Goal: Transaction & Acquisition: Book appointment/travel/reservation

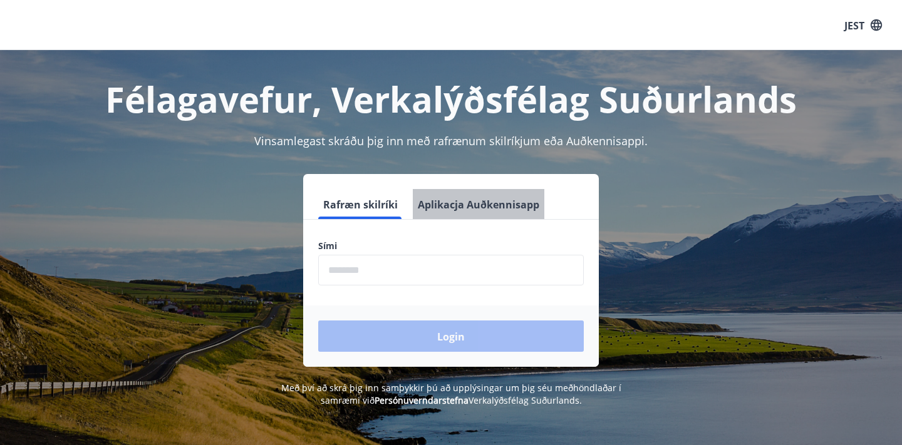
click at [490, 202] on font "Aplikacja Auðkennisapp" at bounding box center [479, 205] width 122 height 14
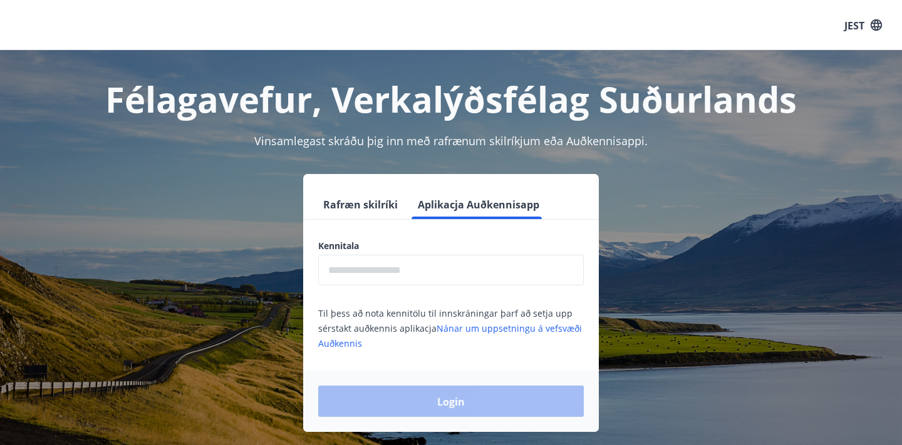
click at [876, 21] on icon "button" at bounding box center [876, 25] width 14 height 14
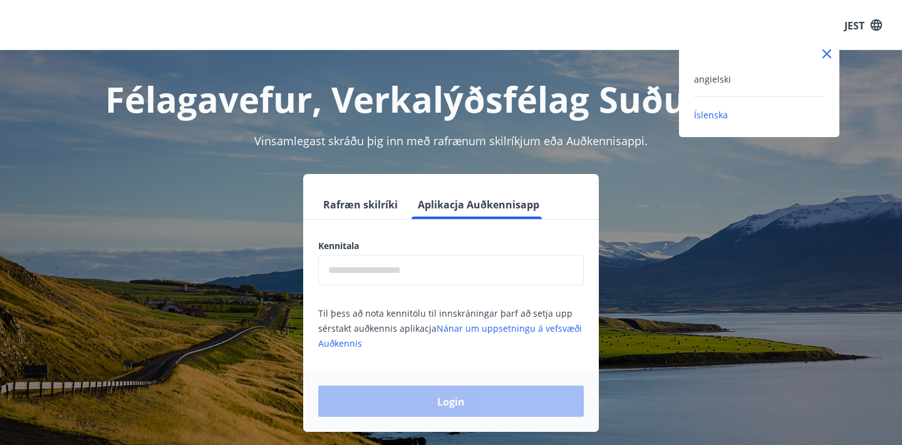
click at [779, 80] on div "angielski" at bounding box center [759, 78] width 130 height 15
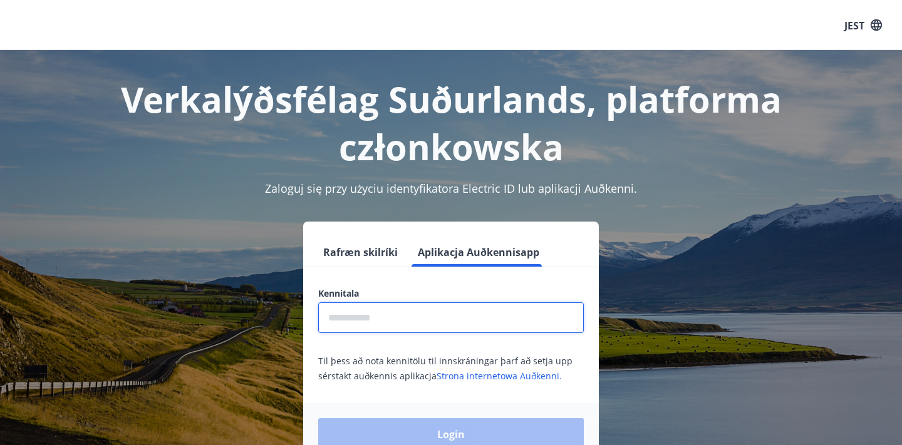
click at [489, 304] on input "text" at bounding box center [451, 318] width 266 height 31
type input "**********"
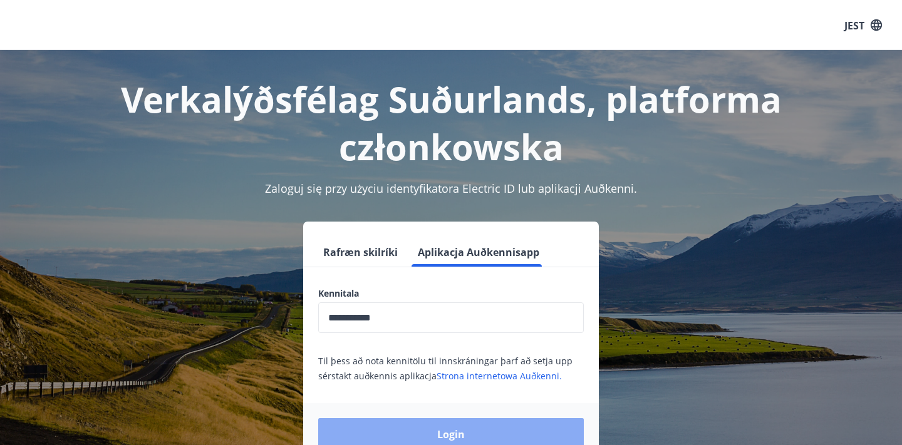
click at [452, 425] on button "Login" at bounding box center [451, 433] width 266 height 31
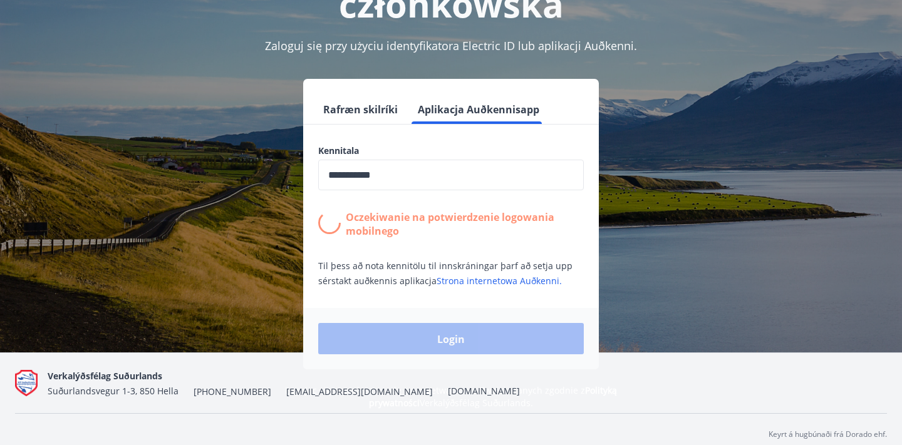
scroll to position [153, 0]
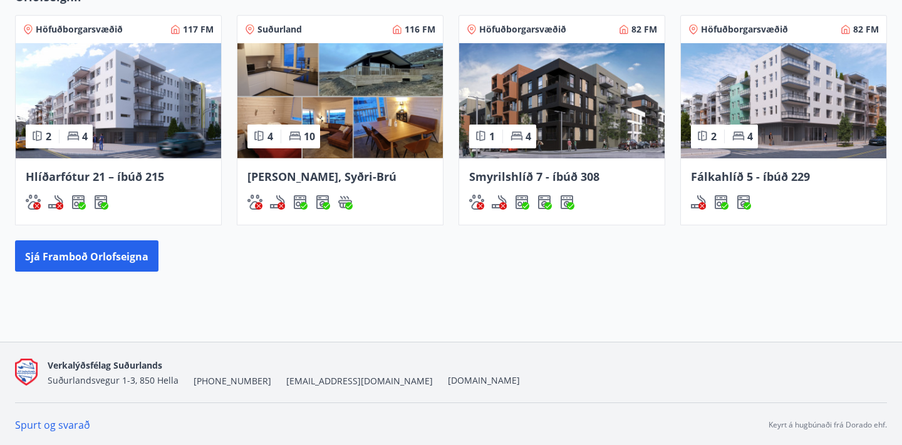
scroll to position [767, 0]
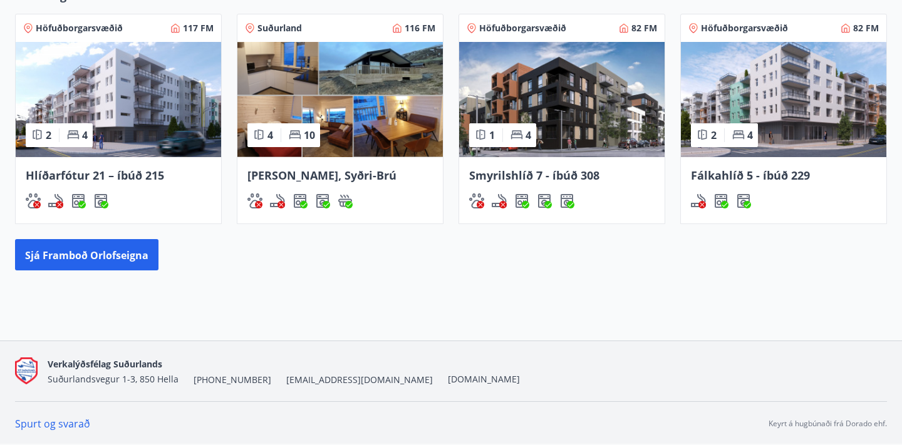
click at [384, 90] on img at bounding box center [339, 99] width 205 height 115
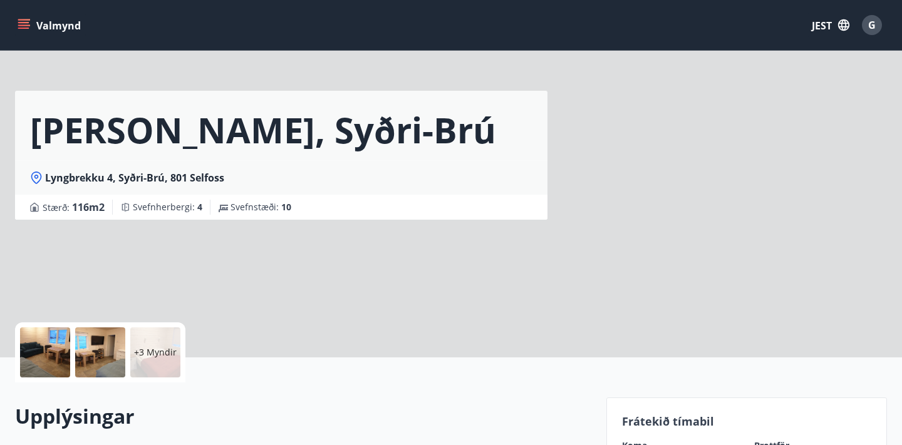
scroll to position [29, 0]
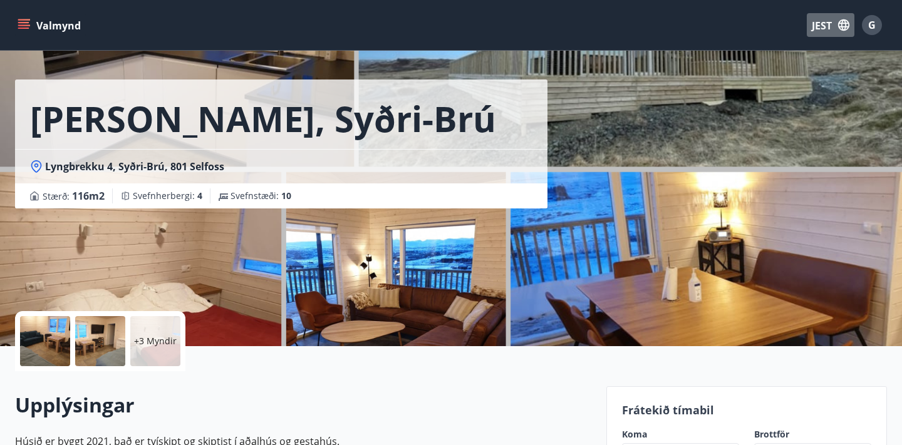
click at [837, 24] on icon "button" at bounding box center [844, 25] width 14 height 14
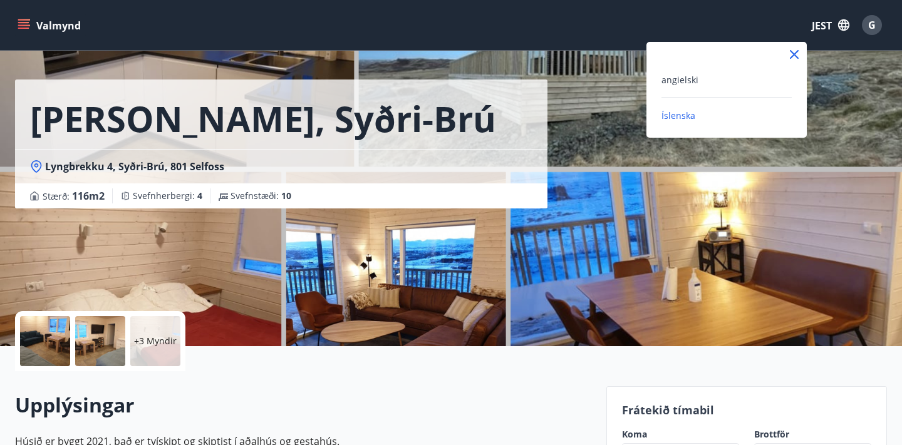
click at [765, 81] on div "angielski" at bounding box center [726, 79] width 130 height 15
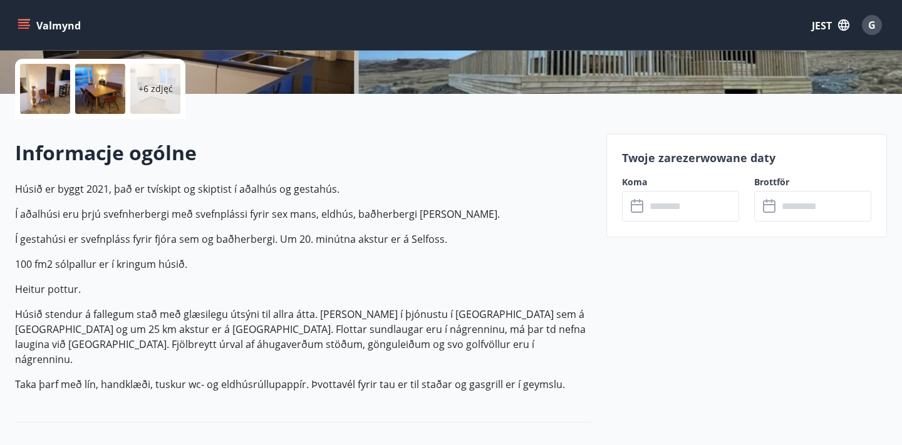
scroll to position [285, 0]
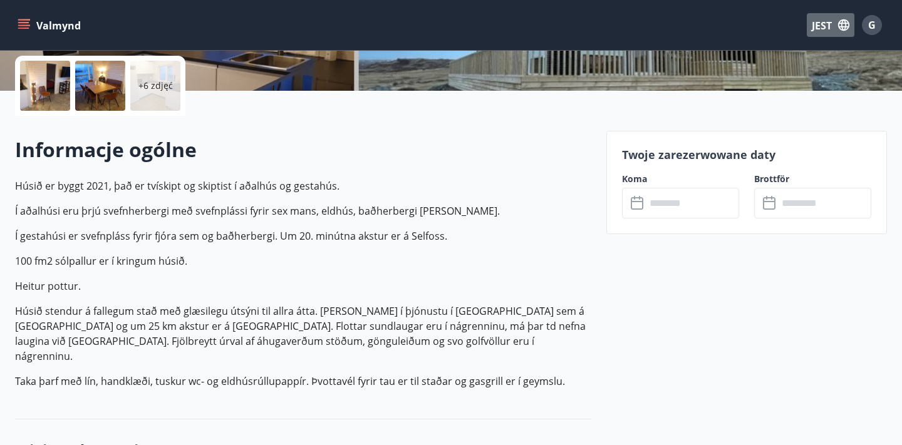
click at [844, 21] on icon "button" at bounding box center [843, 24] width 11 height 11
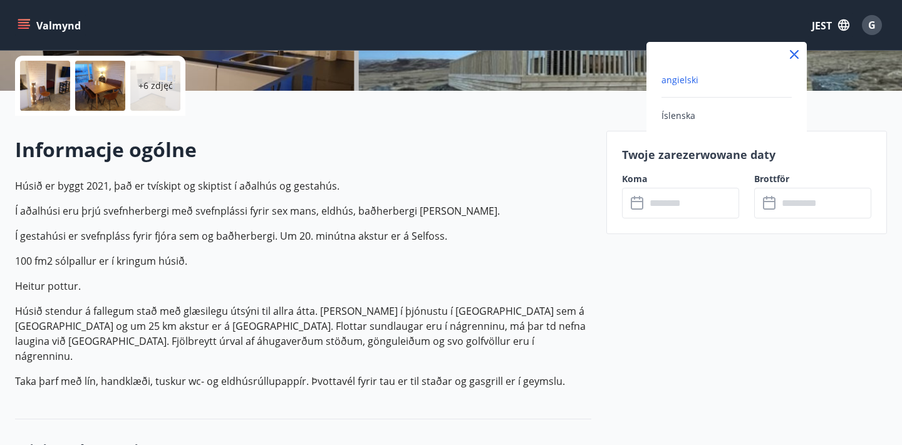
click at [751, 73] on div "angielski" at bounding box center [726, 79] width 130 height 15
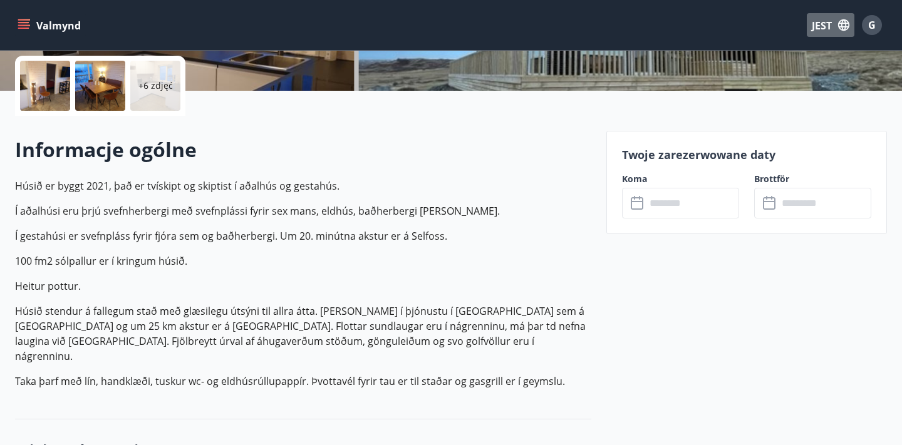
click at [839, 24] on icon "button" at bounding box center [844, 25] width 14 height 14
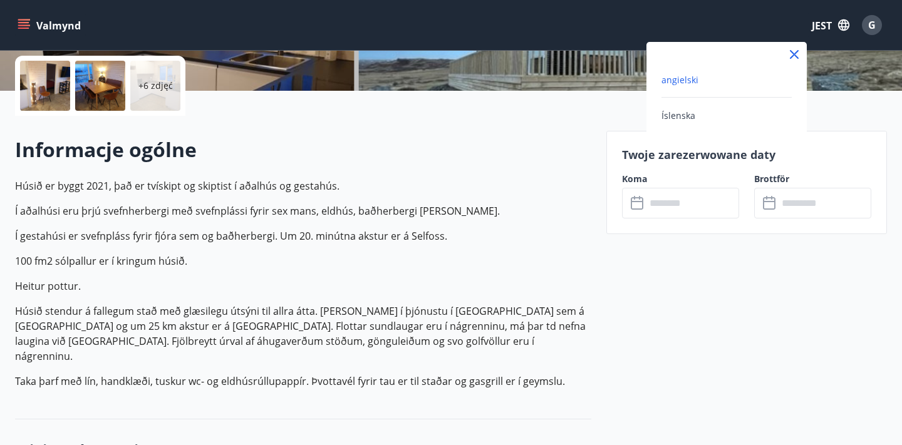
click at [695, 114] on div "Íslenska" at bounding box center [726, 115] width 130 height 15
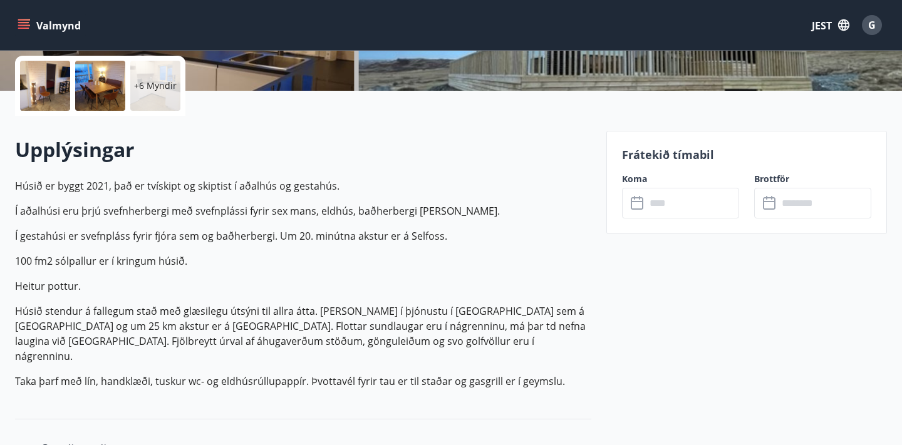
click at [535, 182] on p "Húsið er byggt 2021, það er tvískipt og skiptist í aðalhús og gestahús." at bounding box center [303, 185] width 576 height 15
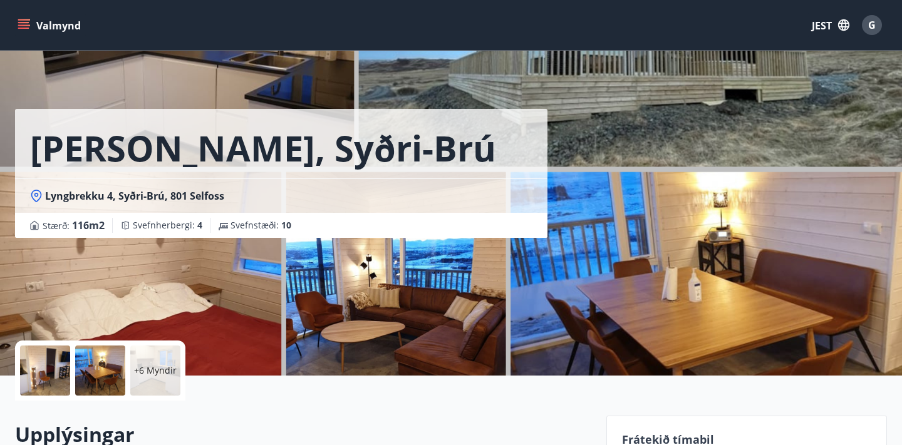
click at [839, 21] on icon "button" at bounding box center [844, 25] width 14 height 14
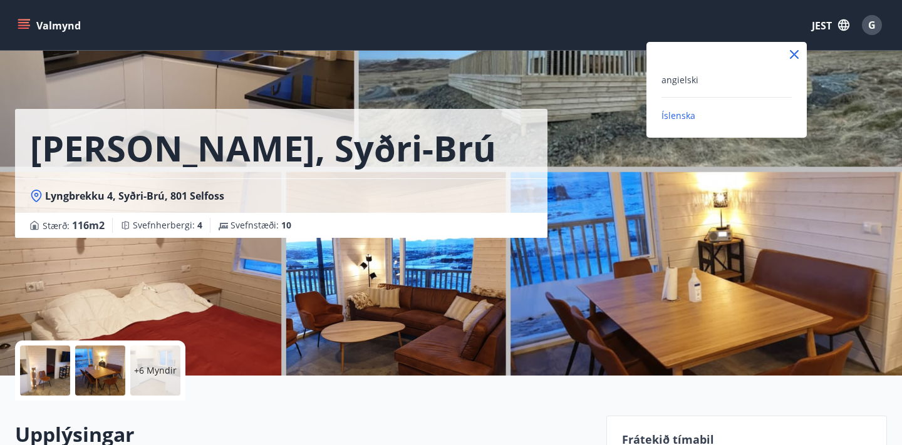
click at [721, 81] on div "angielski" at bounding box center [726, 79] width 130 height 15
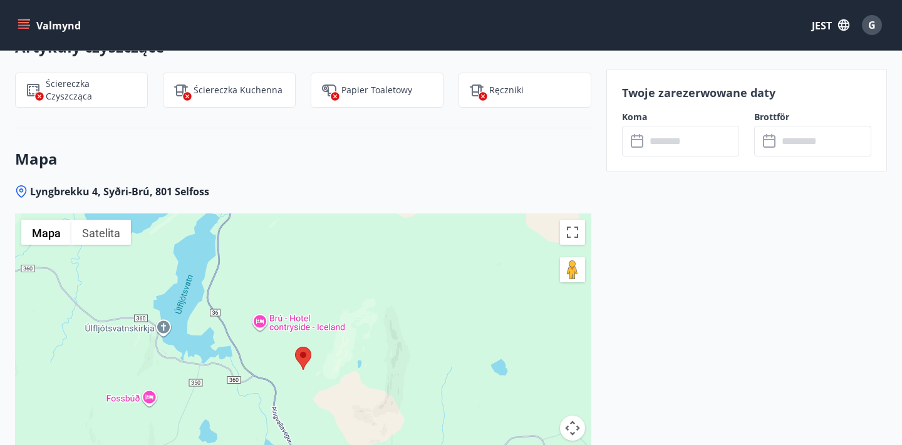
scroll to position [1662, 0]
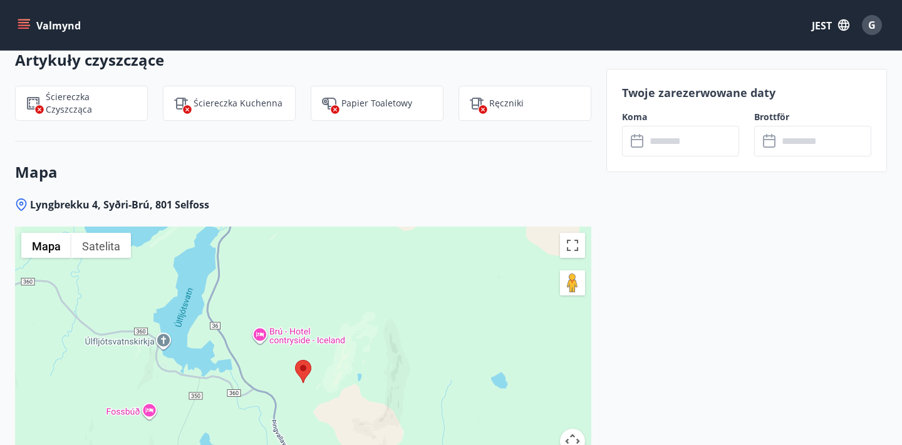
click at [638, 145] on icon at bounding box center [638, 141] width 15 height 15
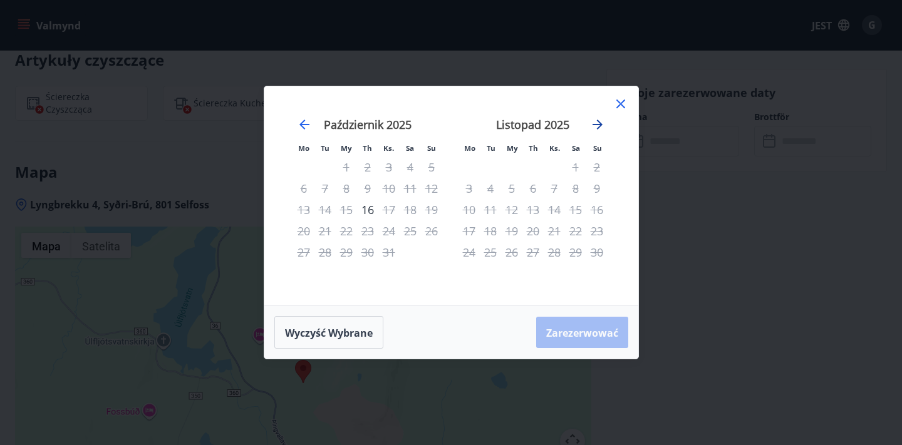
click at [598, 127] on icon "Przejdź dalej, aby przejść do następnego miesiąca." at bounding box center [597, 125] width 10 height 10
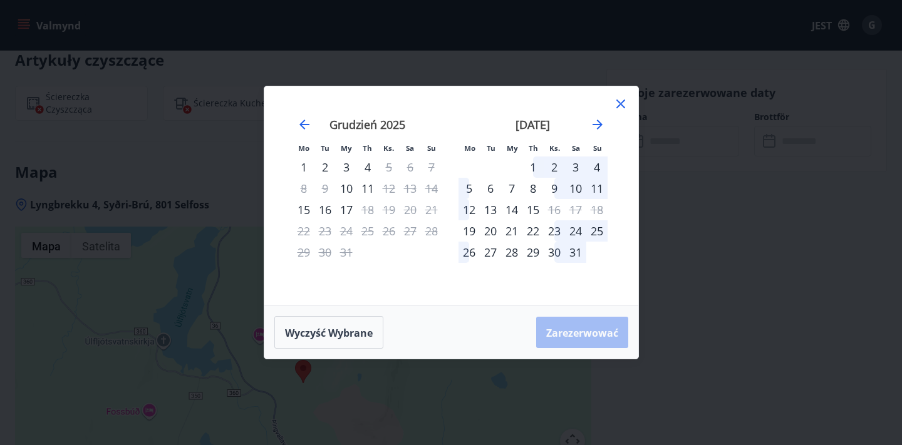
click at [623, 103] on icon at bounding box center [620, 103] width 15 height 15
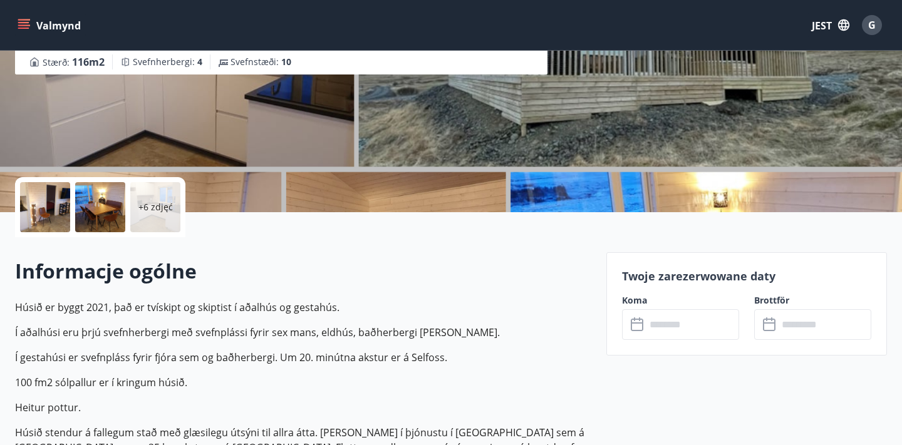
scroll to position [0, 0]
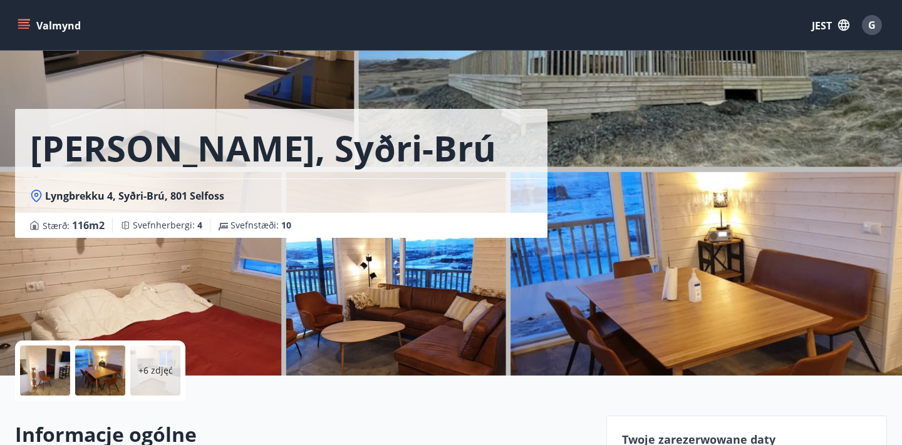
click at [28, 24] on icon "menu" at bounding box center [25, 24] width 14 height 1
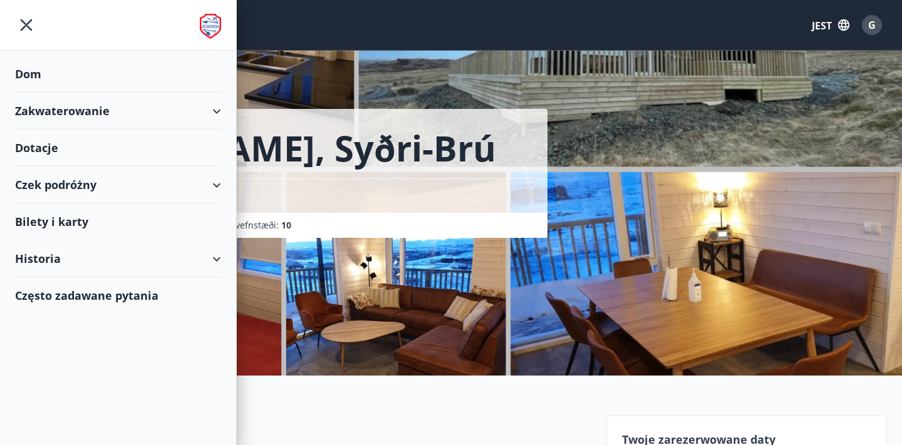
click at [119, 102] on div "Zakwaterowanie" at bounding box center [118, 111] width 206 height 37
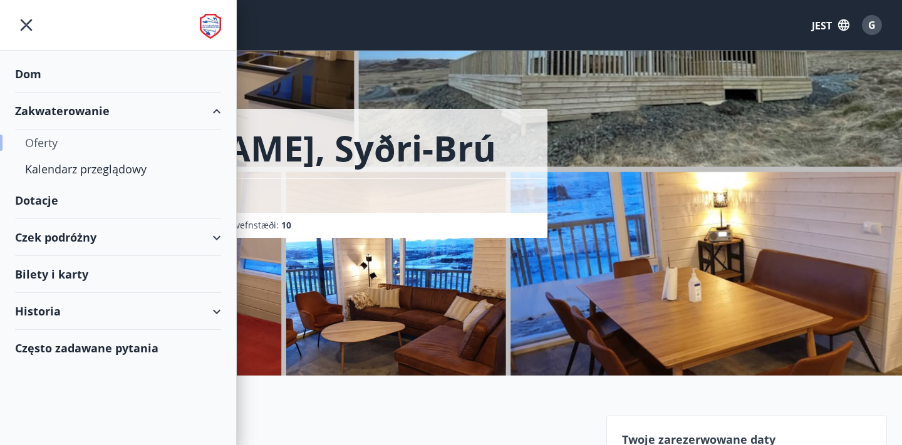
click at [118, 144] on div "Oferty" at bounding box center [118, 143] width 186 height 26
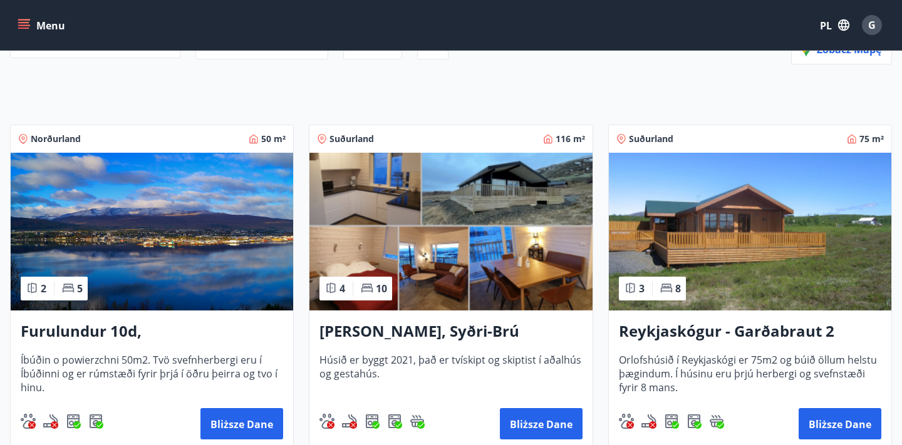
scroll to position [174, 0]
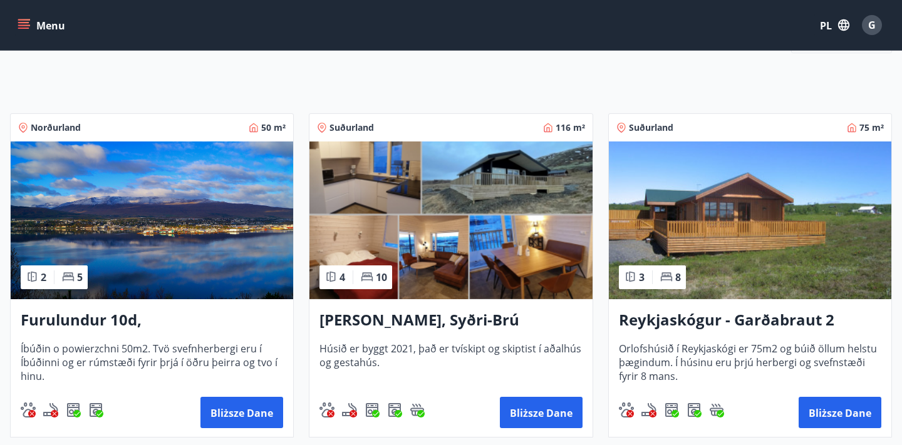
click at [700, 227] on img at bounding box center [750, 221] width 282 height 158
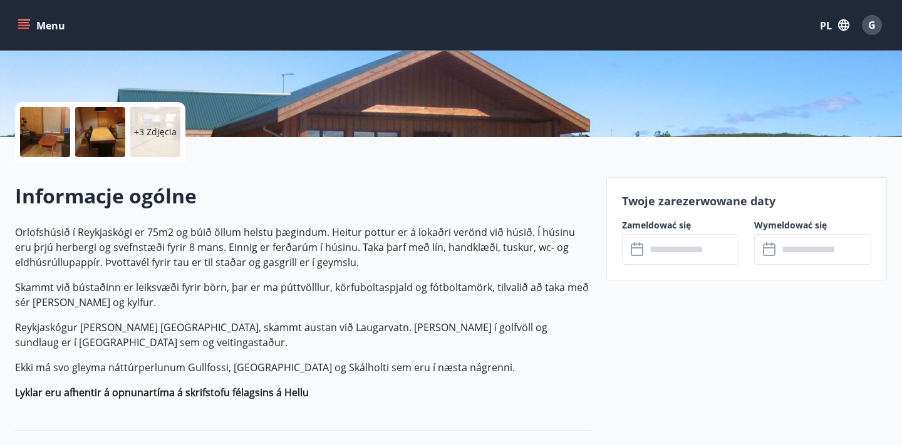
scroll to position [251, 0]
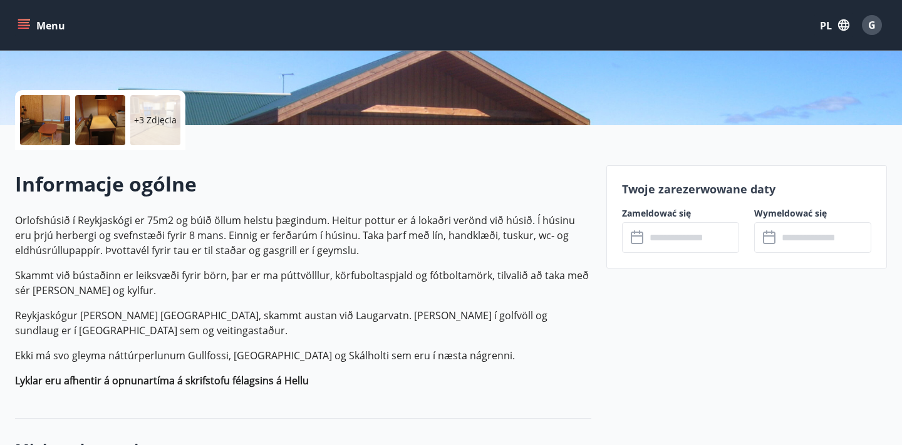
click at [636, 239] on icon at bounding box center [638, 237] width 15 height 15
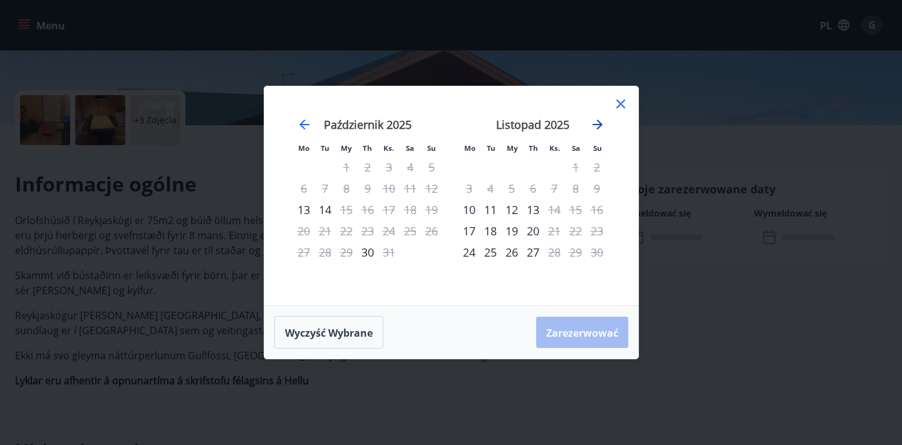
click at [598, 125] on icon "Przejdź dalej, aby przejść do następnego miesiąca." at bounding box center [597, 125] width 10 height 10
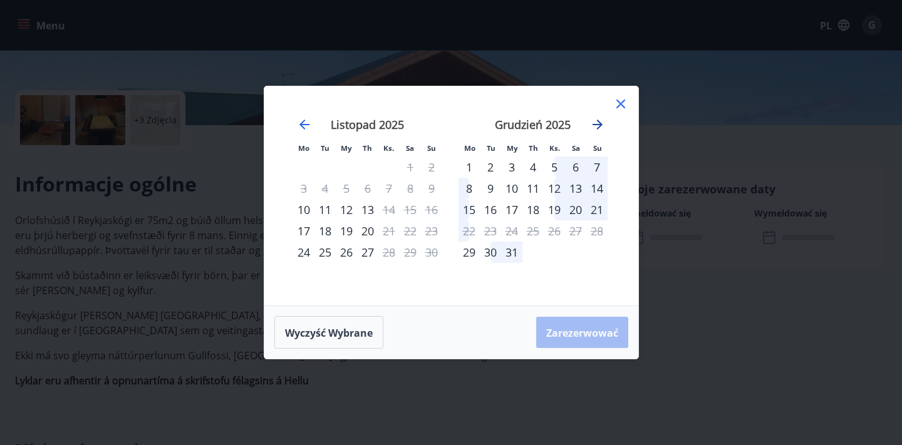
click at [598, 125] on icon "Przejdź dalej, aby przejść do następnego miesiąca." at bounding box center [597, 125] width 10 height 10
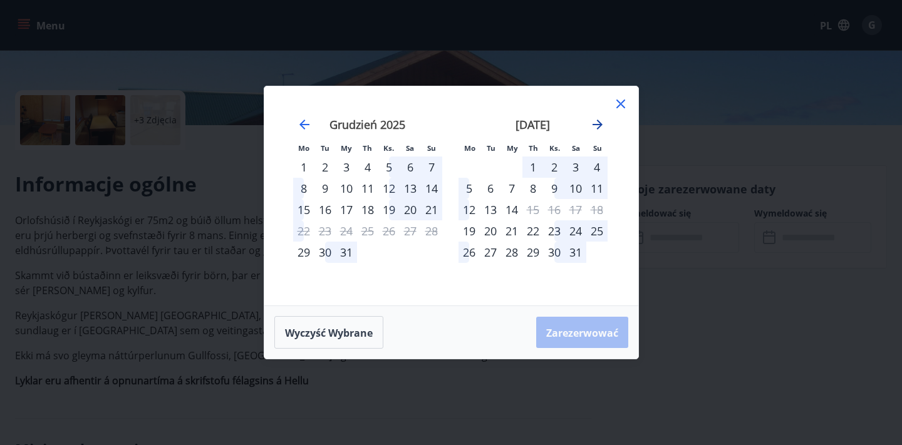
click at [598, 125] on icon "Przejdź dalej, aby przejść do następnego miesiąca." at bounding box center [597, 125] width 10 height 10
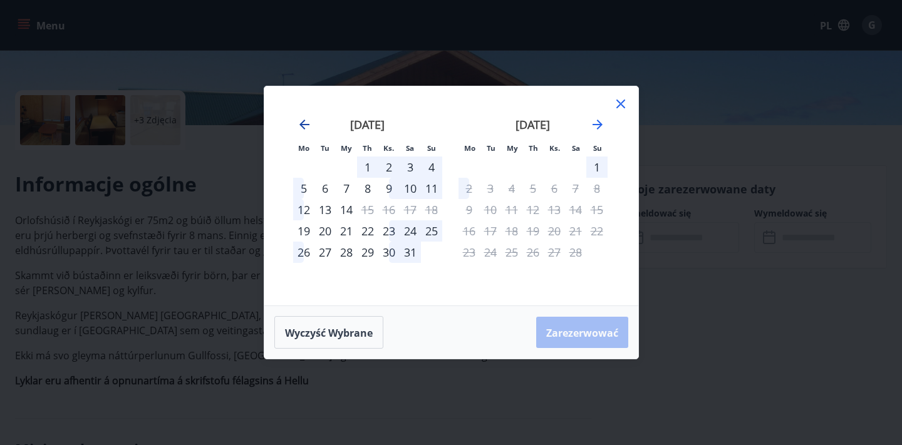
click at [298, 126] on icon "Przejdź wstecz, aby przejść do poprzedniego miesiąca." at bounding box center [304, 124] width 15 height 15
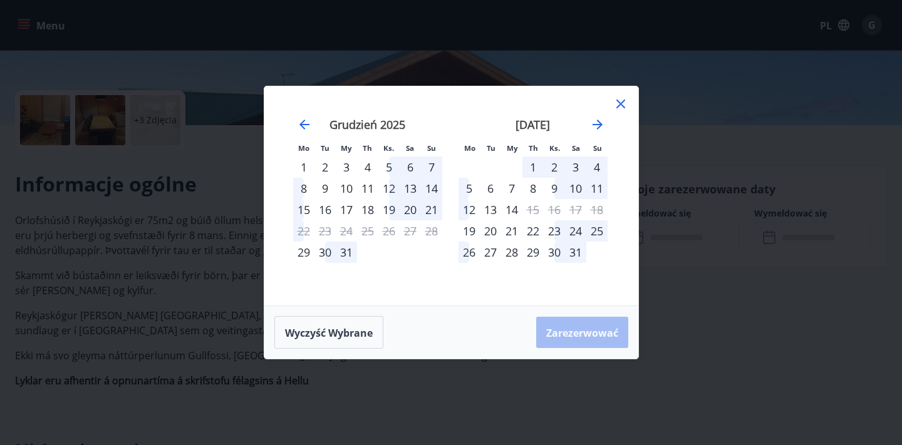
click at [686, 81] on div "Mo Tu My Th Ks. Sa Su Mo Tu My Th Ks. Sa Su [DATE] 1 2 3 4 5 6 7 8 9 10 11 12 1…" at bounding box center [451, 222] width 902 height 445
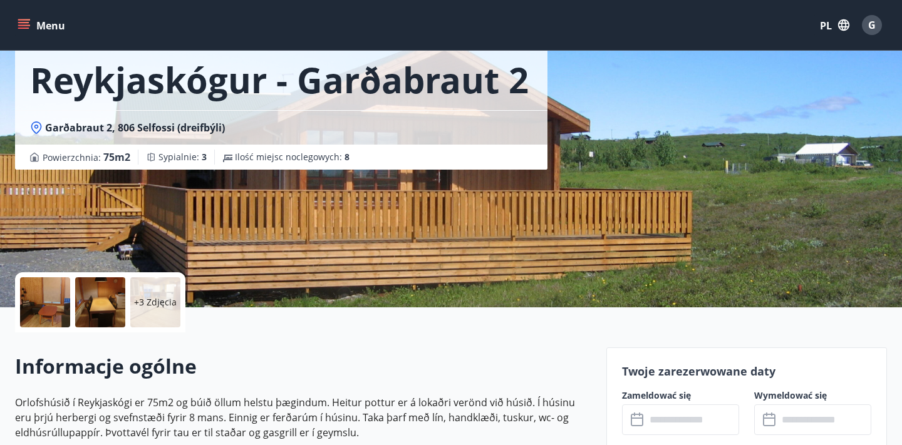
scroll to position [0, 0]
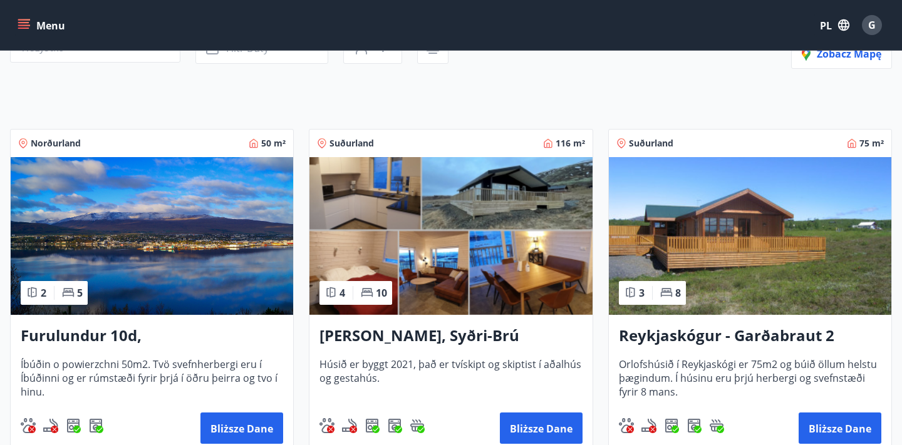
scroll to position [160, 0]
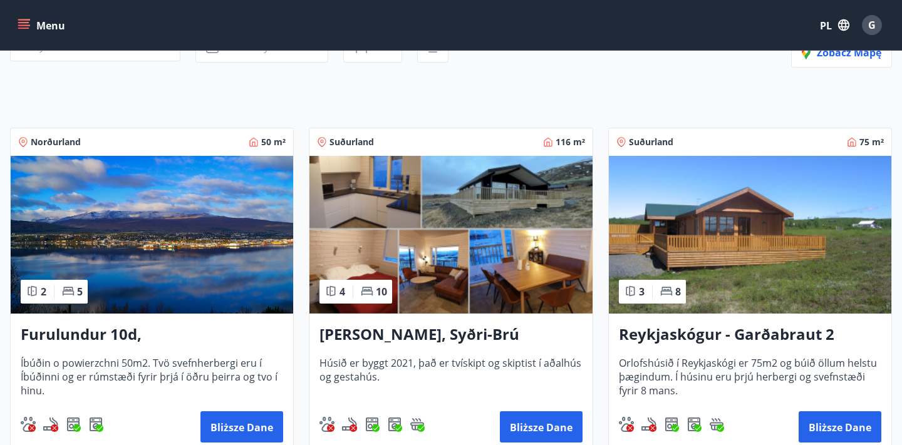
click at [700, 249] on img at bounding box center [750, 235] width 282 height 158
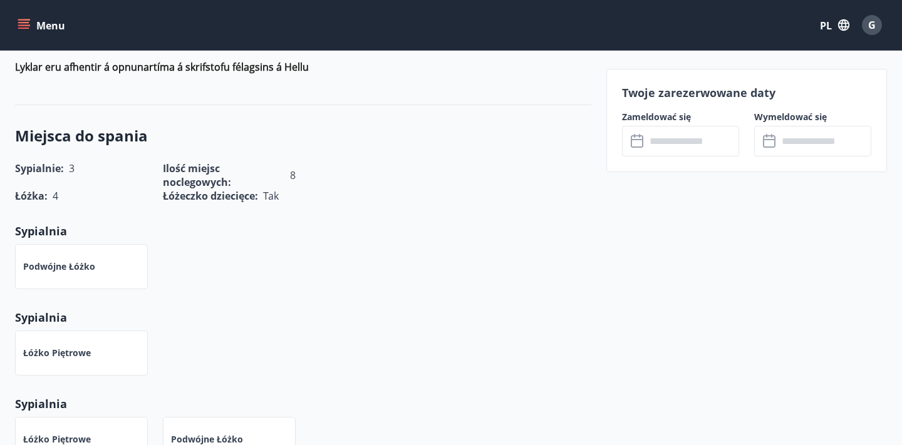
scroll to position [563, 0]
click at [638, 146] on icon at bounding box center [638, 141] width 15 height 15
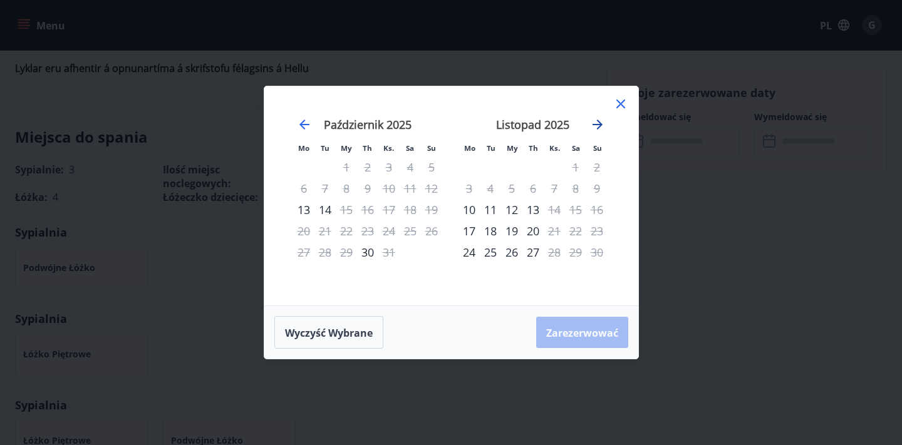
click at [597, 122] on icon "Przejdź dalej, aby przejść do następnego miesiąca." at bounding box center [597, 124] width 15 height 15
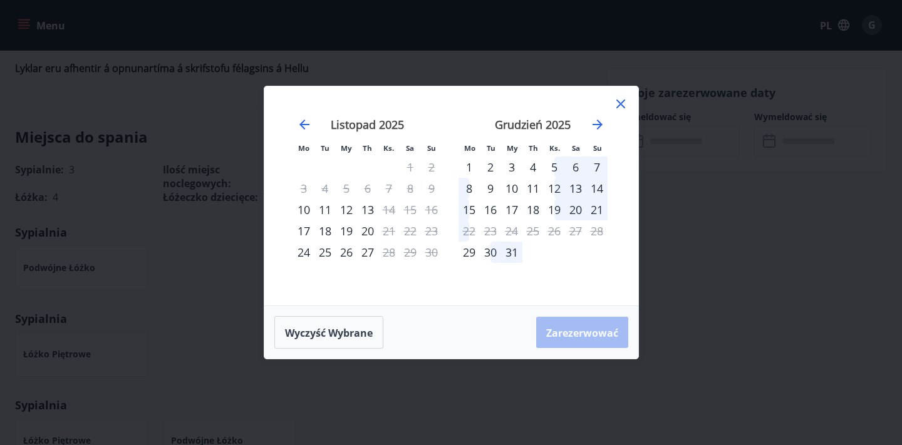
click at [622, 106] on icon at bounding box center [620, 104] width 9 height 9
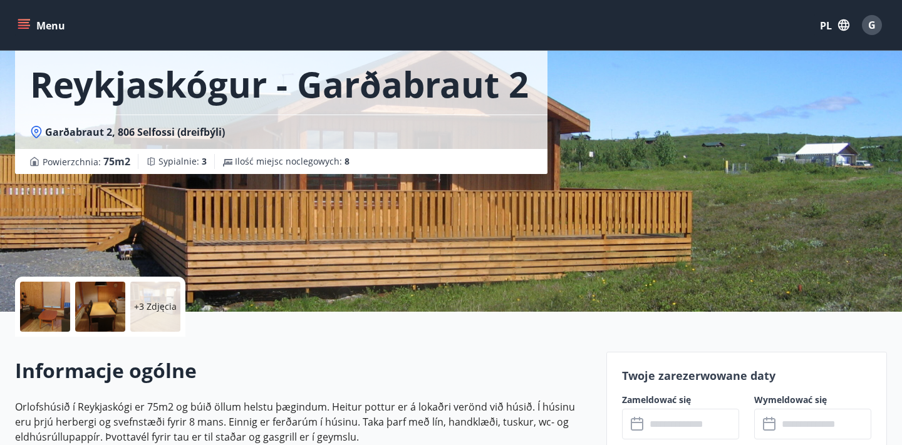
scroll to position [0, 0]
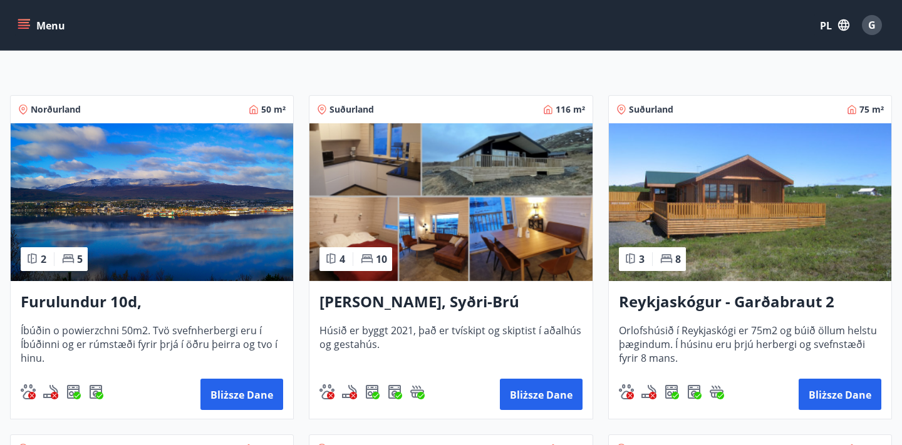
click at [402, 199] on img at bounding box center [450, 202] width 282 height 158
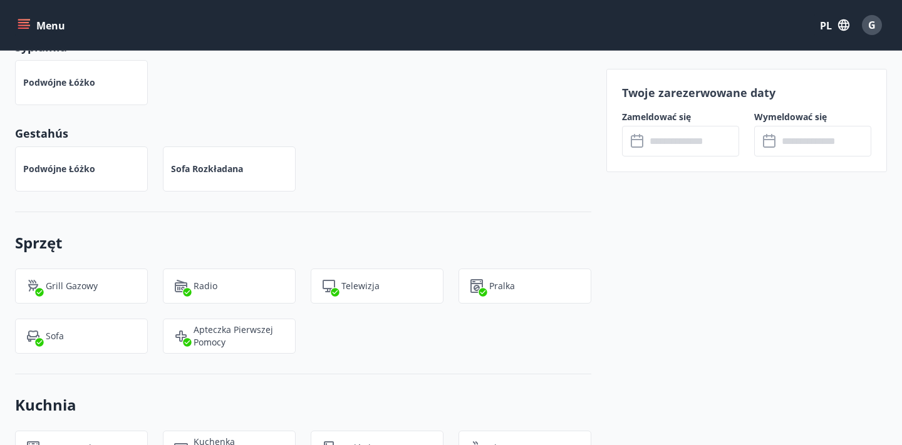
scroll to position [943, 0]
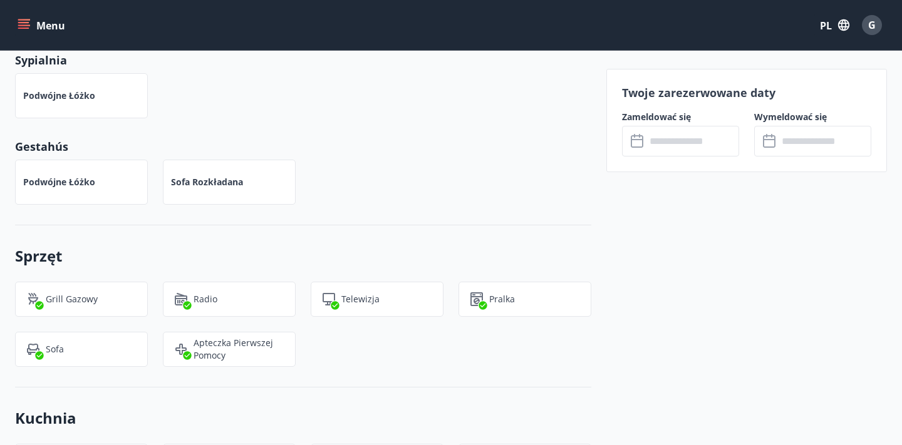
click at [637, 150] on div "​ ​" at bounding box center [680, 141] width 117 height 31
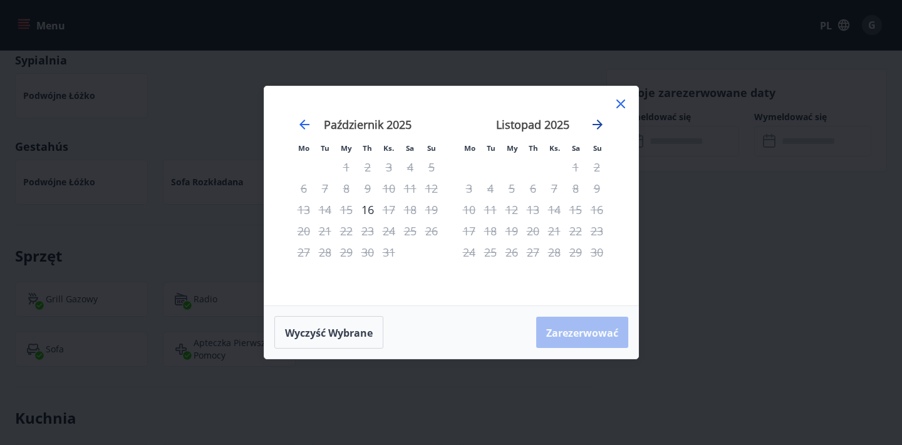
click at [593, 125] on icon "Przejdź dalej, aby przejść do następnego miesiąca." at bounding box center [597, 125] width 10 height 10
click at [591, 126] on icon "Przejdź dalej, aby przejść do następnego miesiąca." at bounding box center [597, 124] width 15 height 15
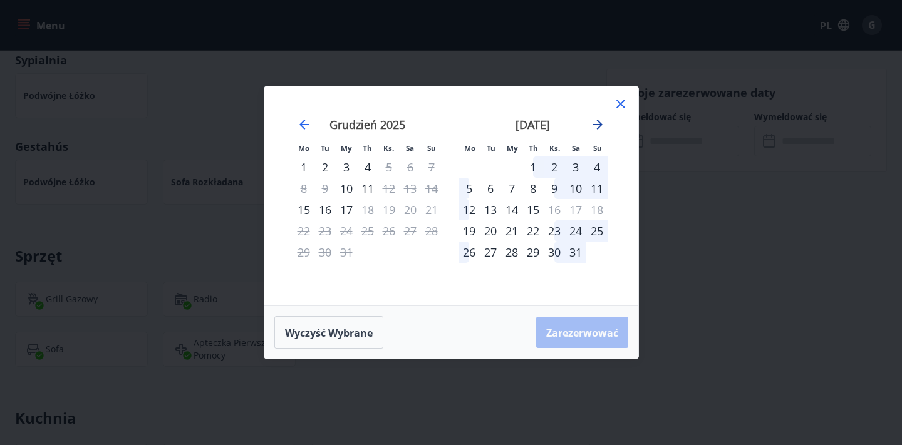
click at [594, 123] on icon "Przejdź dalej, aby przejść do następnego miesiąca." at bounding box center [597, 124] width 15 height 15
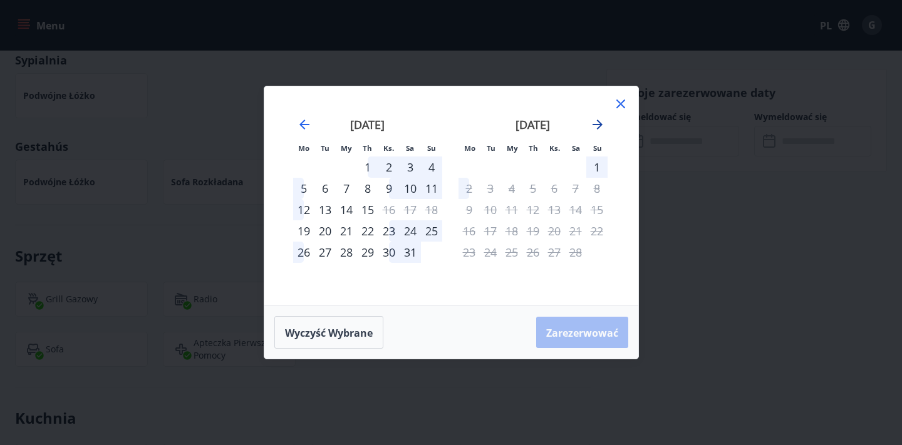
click at [598, 127] on icon "Przejdź dalej, aby przejść do następnego miesiąca." at bounding box center [597, 124] width 15 height 15
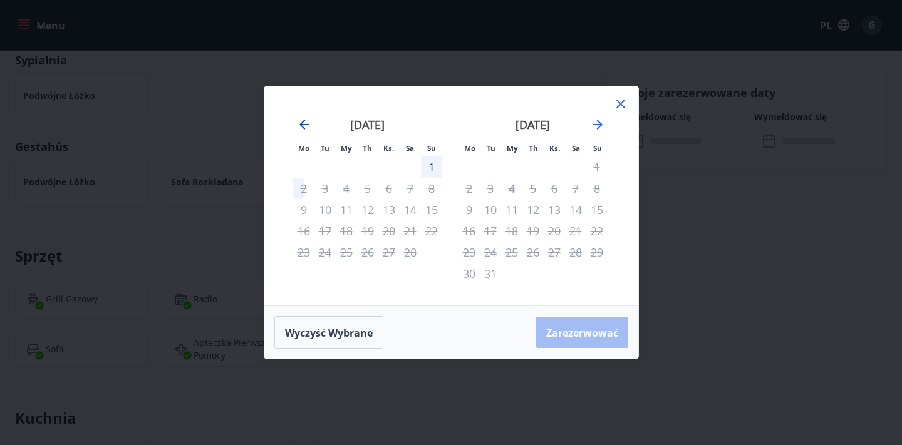
click at [303, 128] on icon "Przejdź wstecz, aby przejść do poprzedniego miesiąca." at bounding box center [304, 125] width 10 height 10
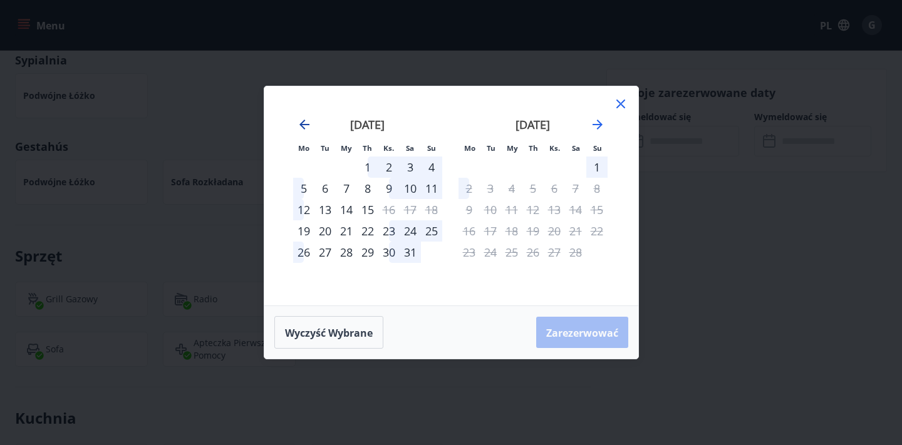
click at [303, 128] on icon "Przejdź wstecz, aby przejść do poprzedniego miesiąca." at bounding box center [304, 125] width 10 height 10
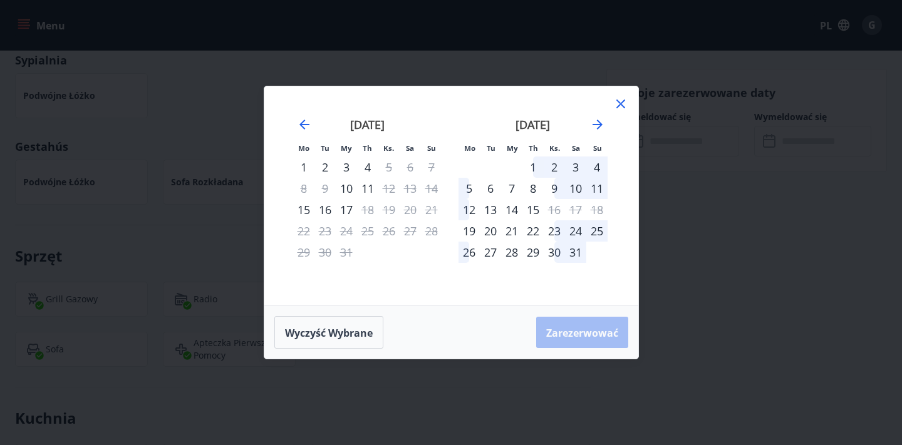
click at [742, 173] on div "Mo Tu My Th Ks. Sa Su Mo Tu My Th Ks. Sa Su [DATE] 1 2 3 4 5 6 7 8 9 10 11 12 1…" at bounding box center [451, 222] width 902 height 445
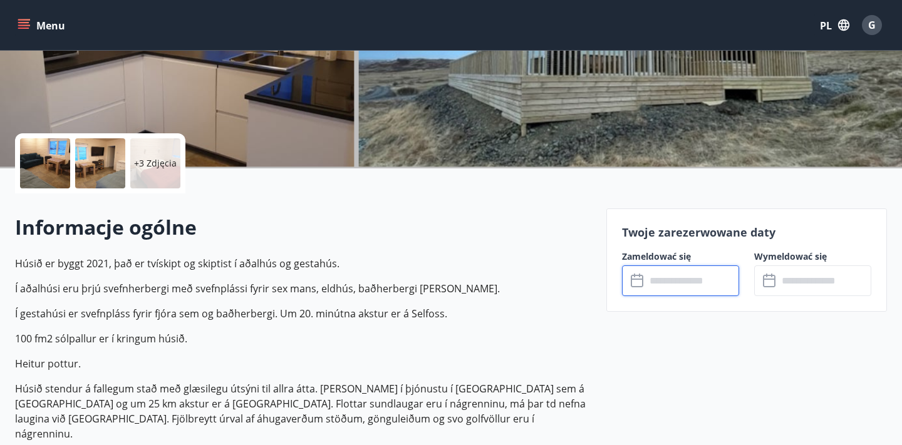
scroll to position [0, 0]
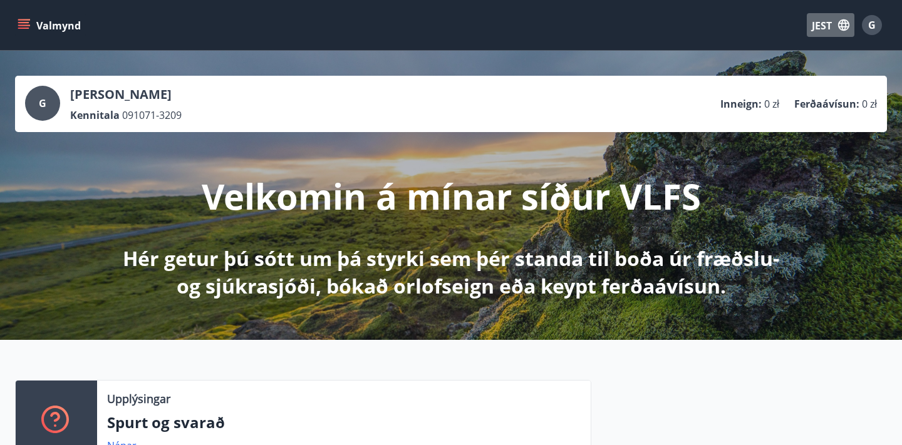
click at [844, 27] on icon "button" at bounding box center [844, 25] width 14 height 14
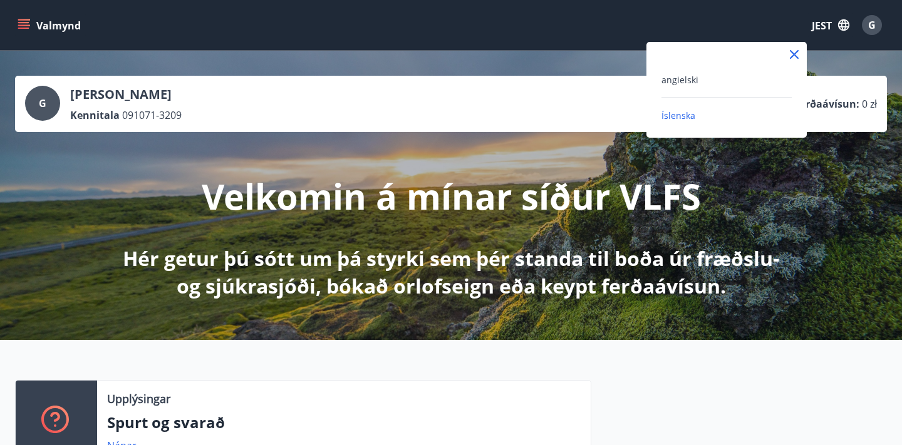
click at [735, 78] on div "angielski" at bounding box center [726, 79] width 130 height 15
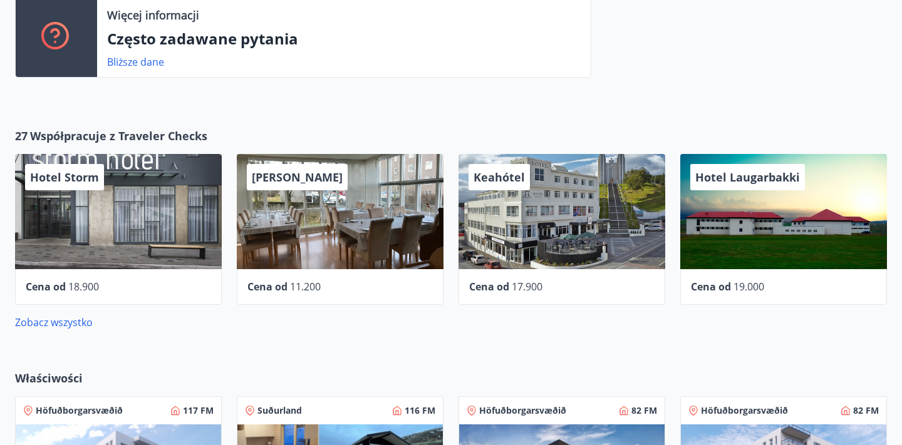
scroll to position [411, 0]
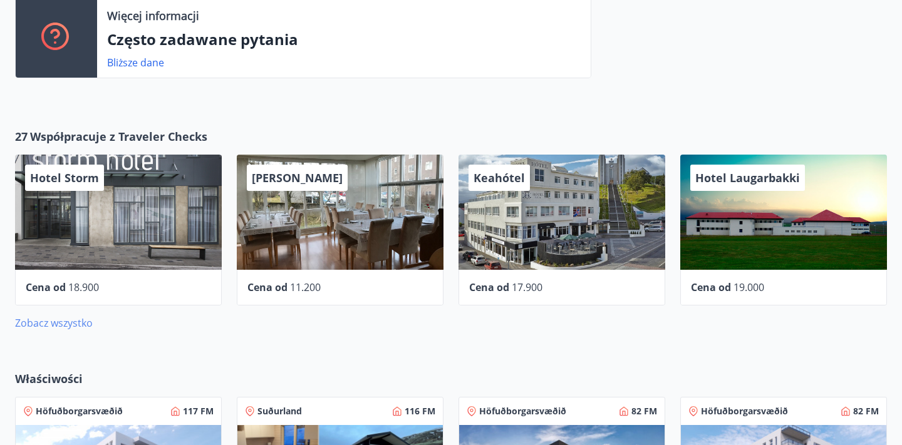
click at [68, 323] on font "Zobacz wszystko" at bounding box center [54, 323] width 78 height 14
